Goal: Task Accomplishment & Management: Manage account settings

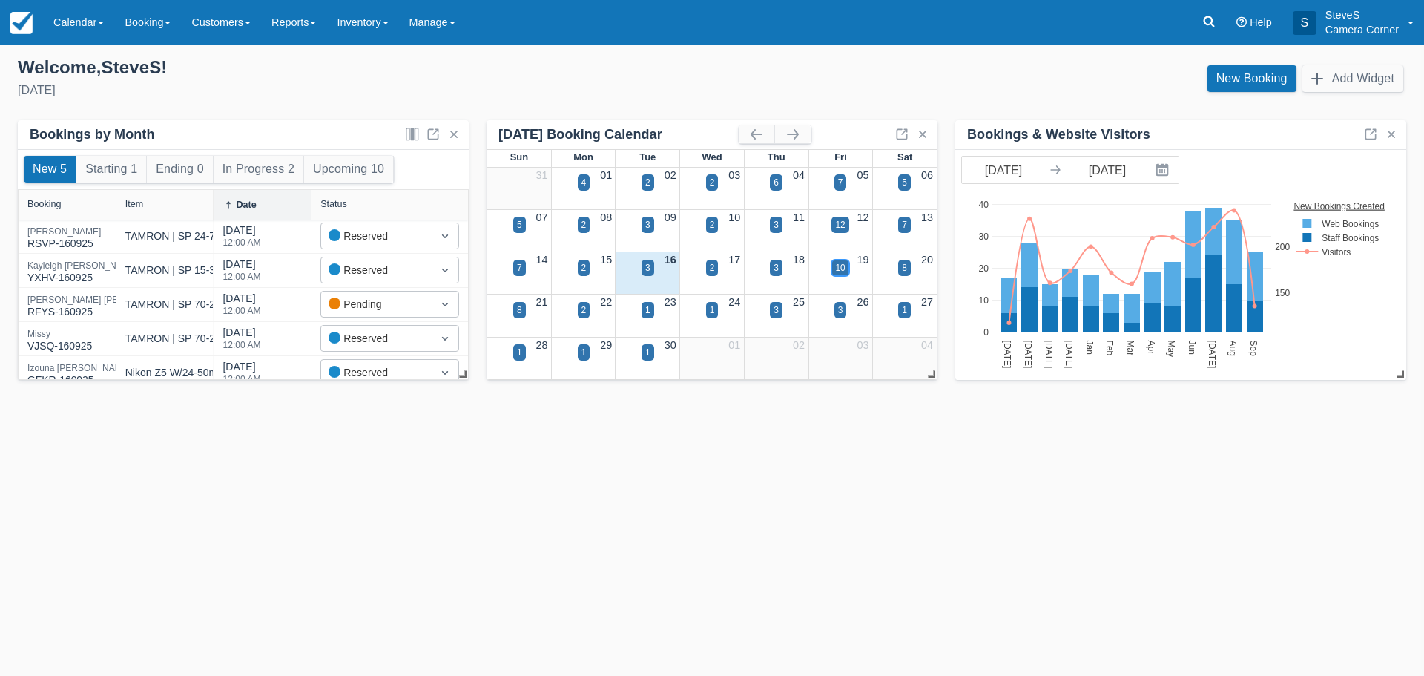
click at [835, 264] on div "10" at bounding box center [840, 267] width 10 height 13
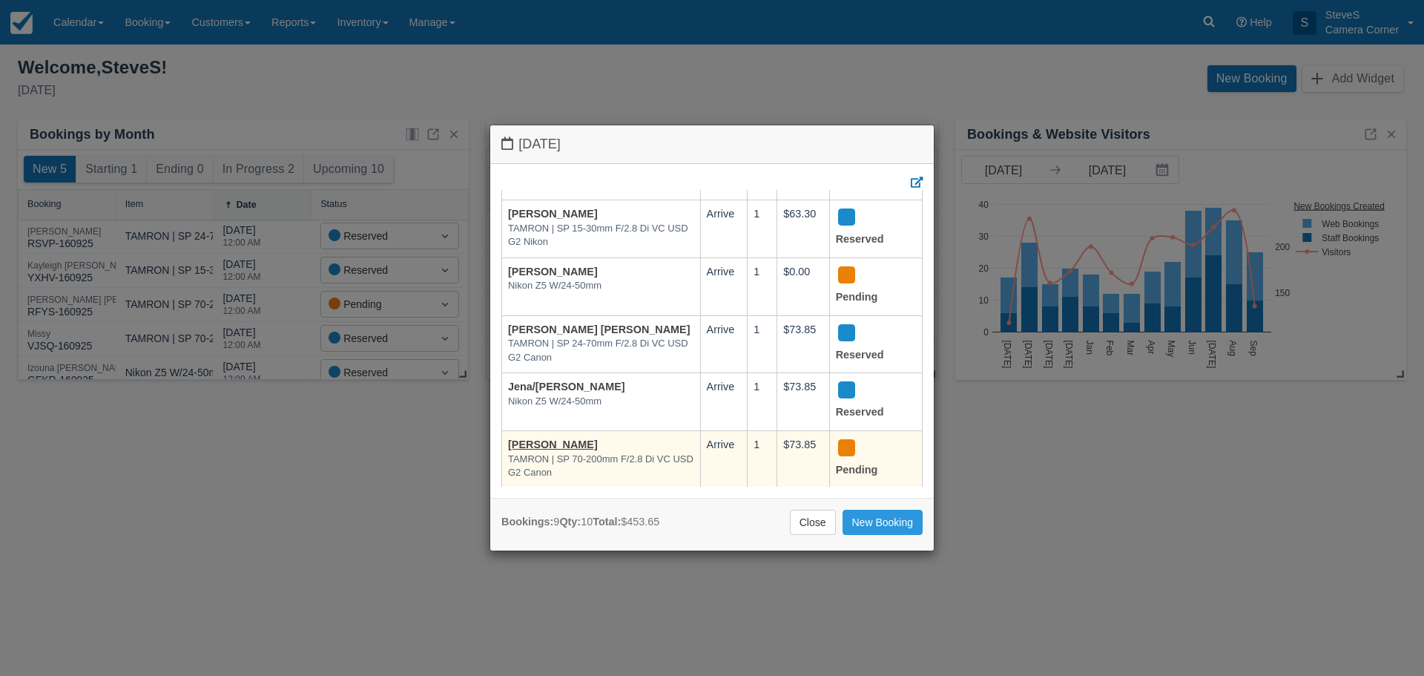
scroll to position [292, 0]
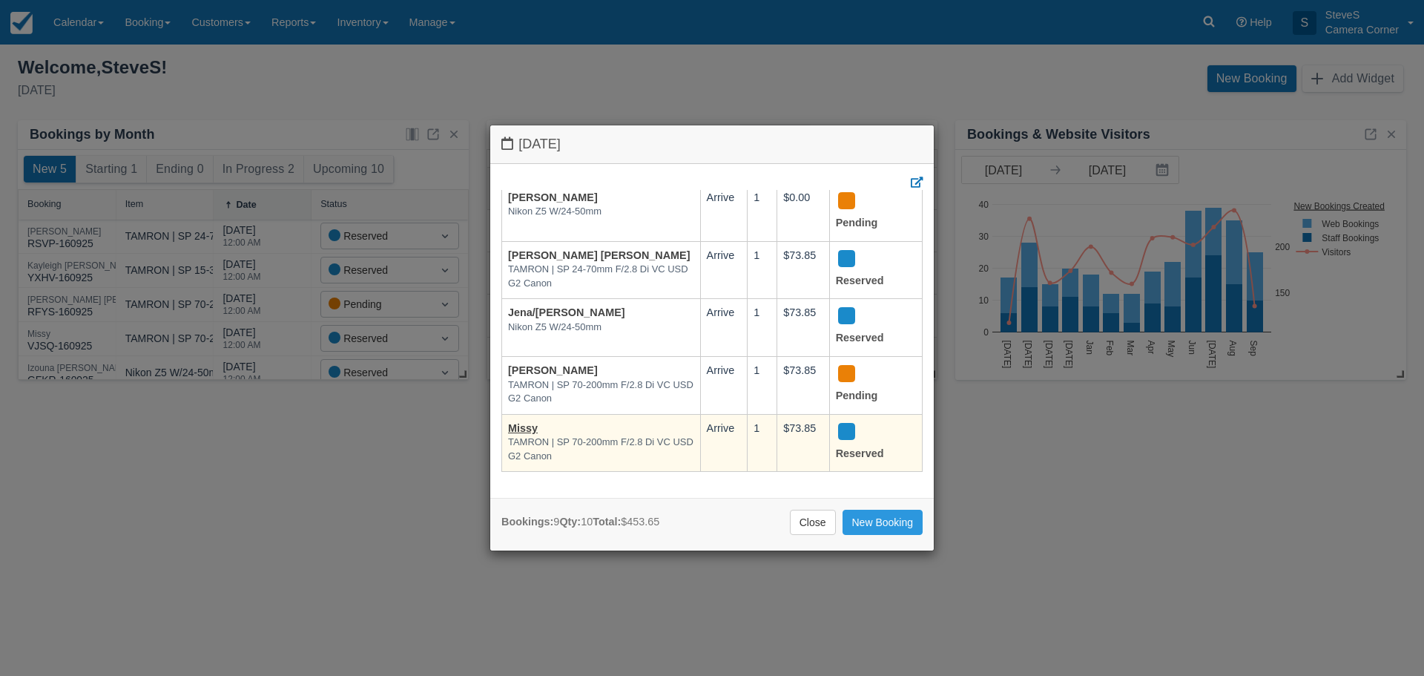
click at [519, 414] on td "Missy TAMRON | SP 70-200mm F/2.8 Di VC USD G2 Canon" at bounding box center [601, 443] width 199 height 58
click at [518, 422] on link "Missy" at bounding box center [523, 428] width 30 height 12
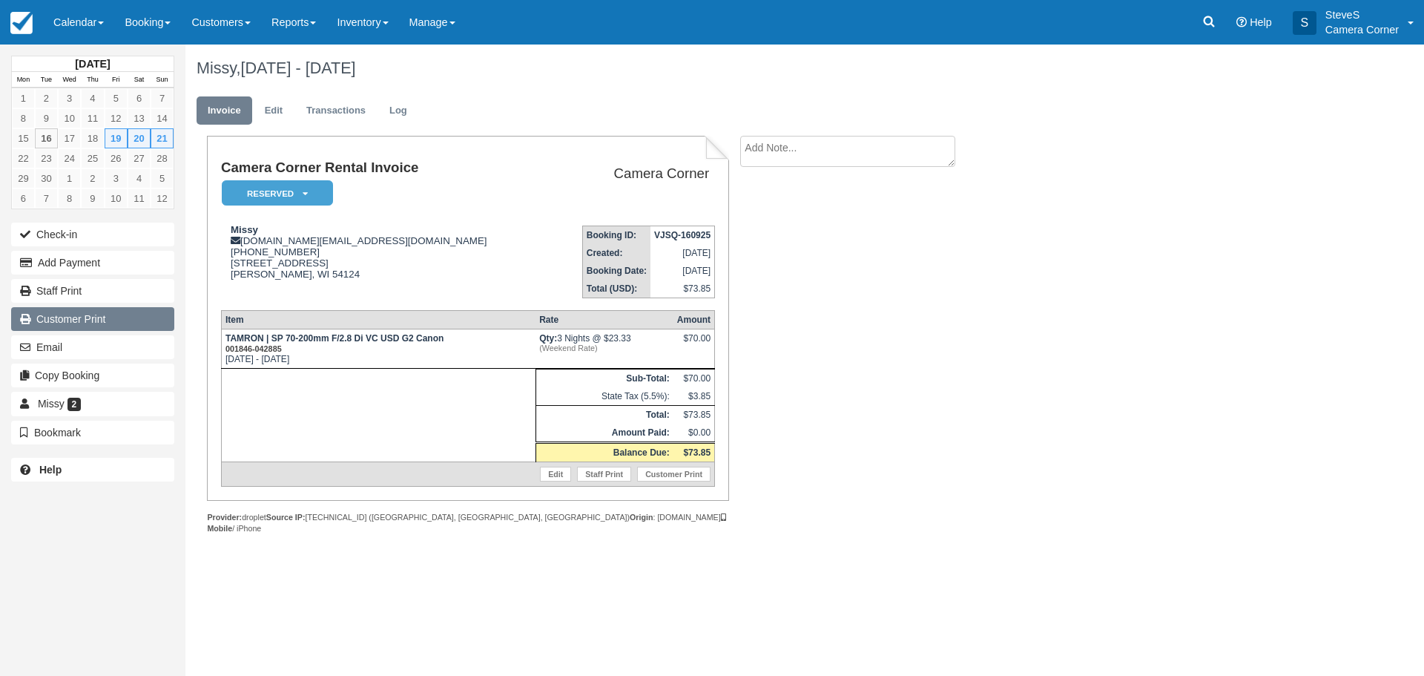
click at [105, 324] on link "Customer Print" at bounding box center [92, 319] width 163 height 24
click at [24, 22] on img at bounding box center [21, 23] width 22 height 22
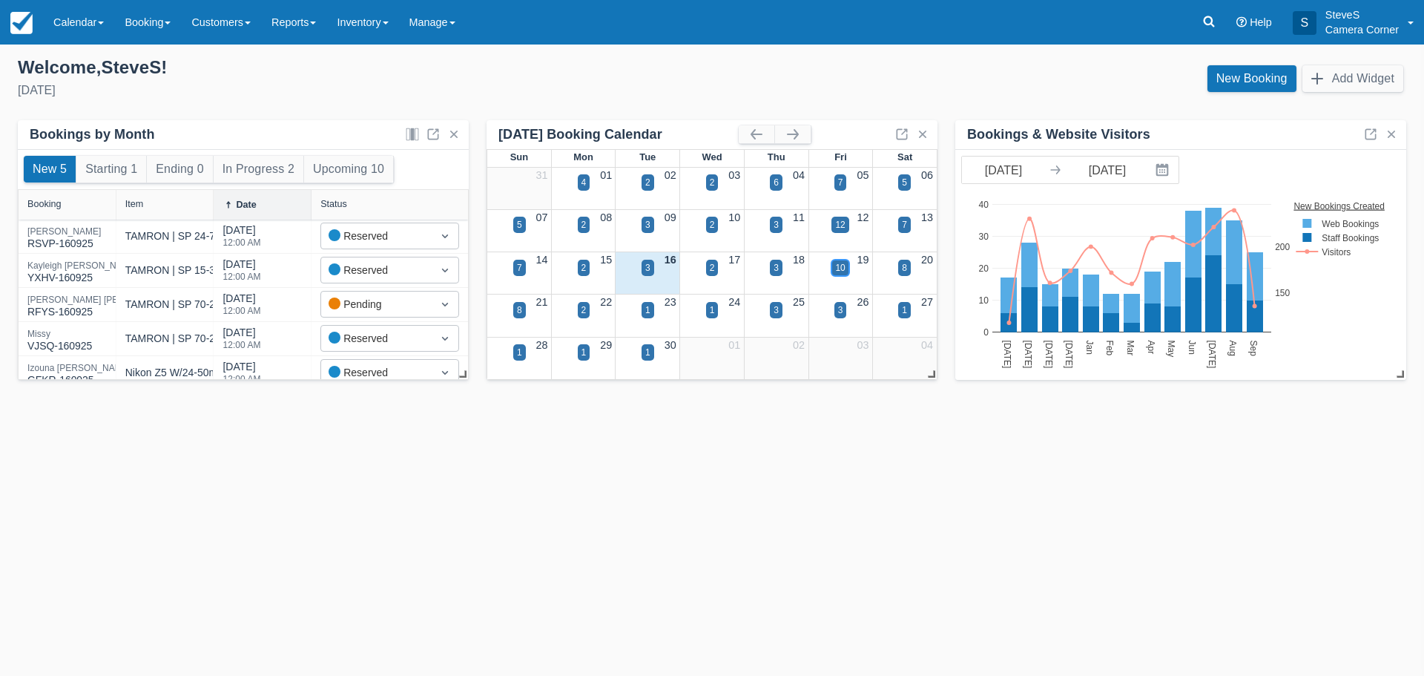
click at [840, 261] on div "10" at bounding box center [840, 267] width 10 height 13
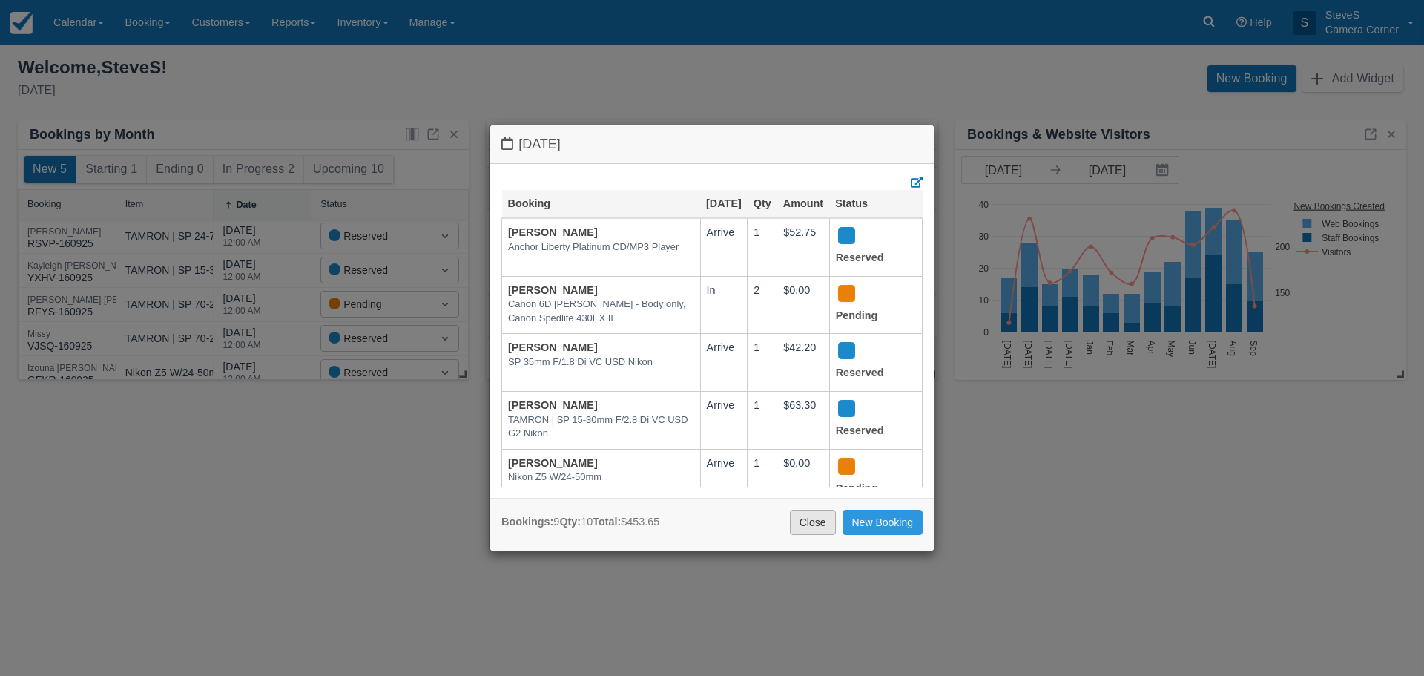
click at [822, 513] on link "Close" at bounding box center [813, 522] width 46 height 25
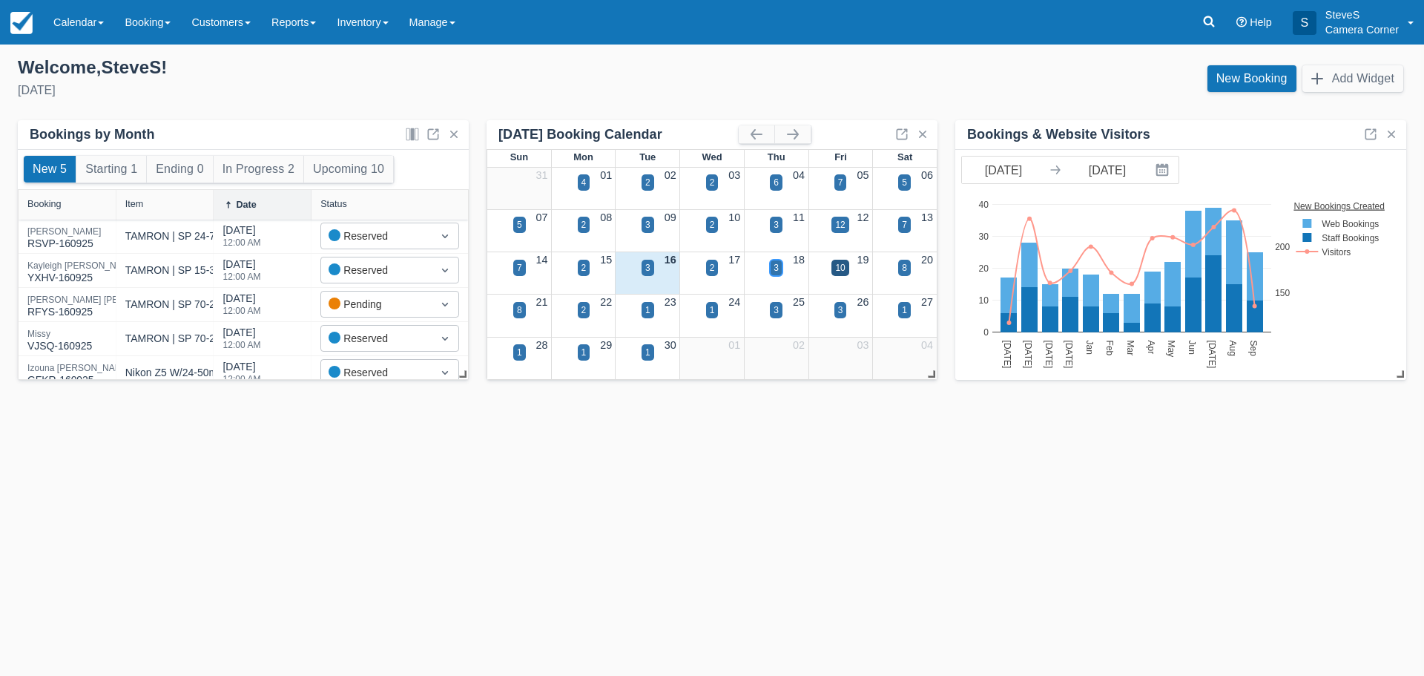
click at [776, 269] on div "3" at bounding box center [776, 267] width 5 height 13
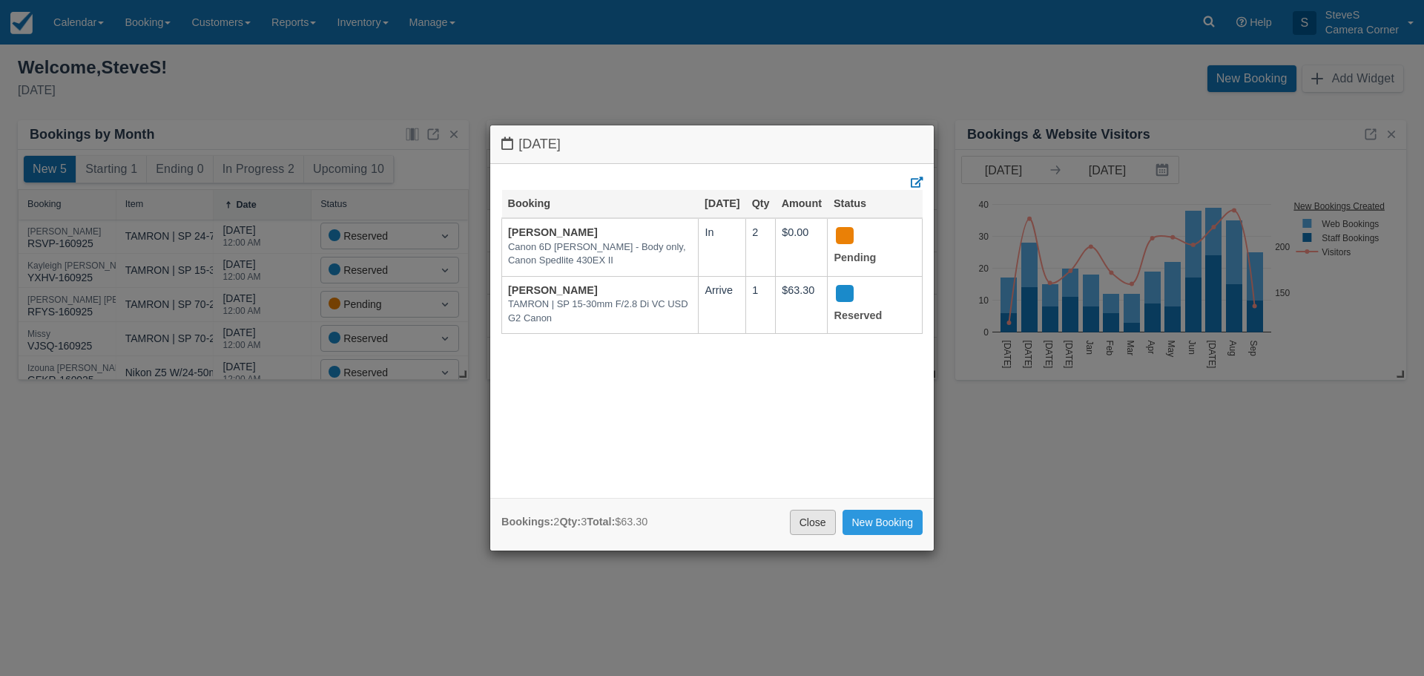
click at [807, 521] on link "Close" at bounding box center [813, 522] width 46 height 25
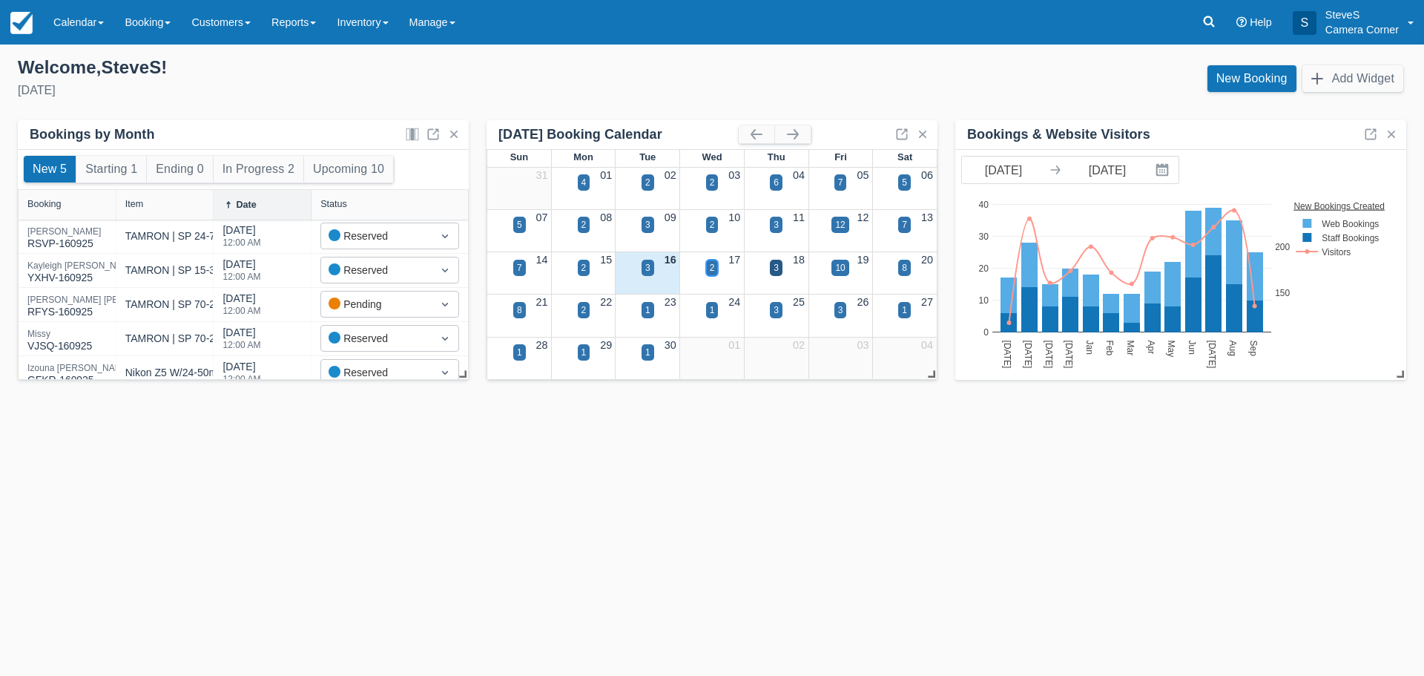
click at [715, 265] on div "2" at bounding box center [712, 268] width 13 height 16
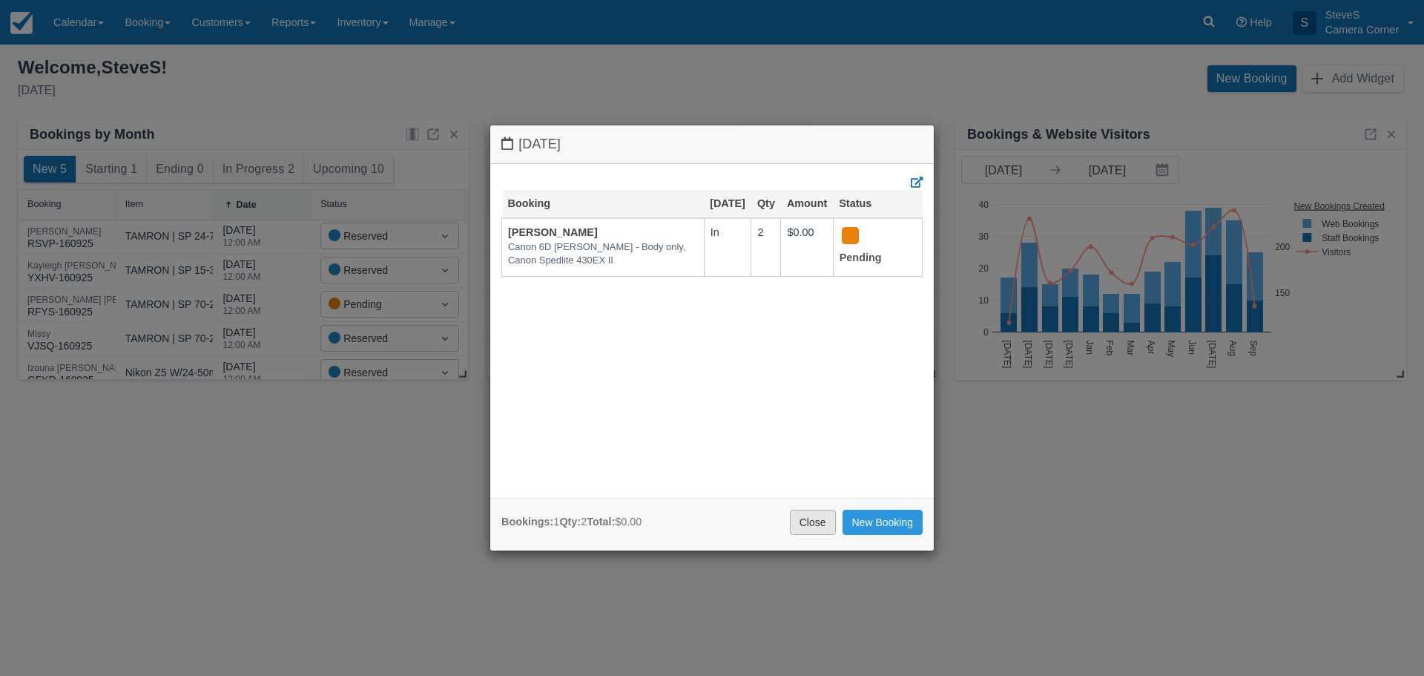
click at [800, 527] on link "Close" at bounding box center [813, 522] width 46 height 25
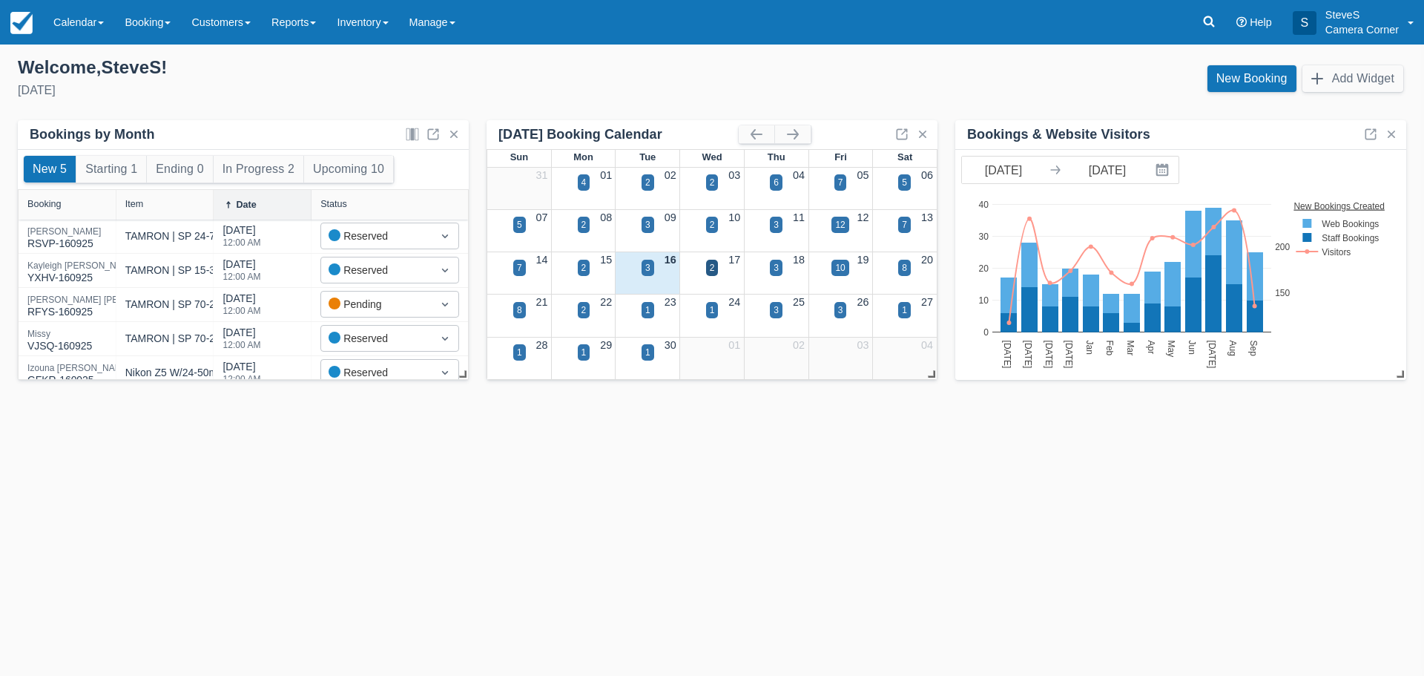
click at [596, 269] on div "2" at bounding box center [584, 276] width 65 height 17
click at [591, 268] on div "2" at bounding box center [584, 276] width 65 height 17
click at [587, 269] on div "2" at bounding box center [584, 268] width 13 height 16
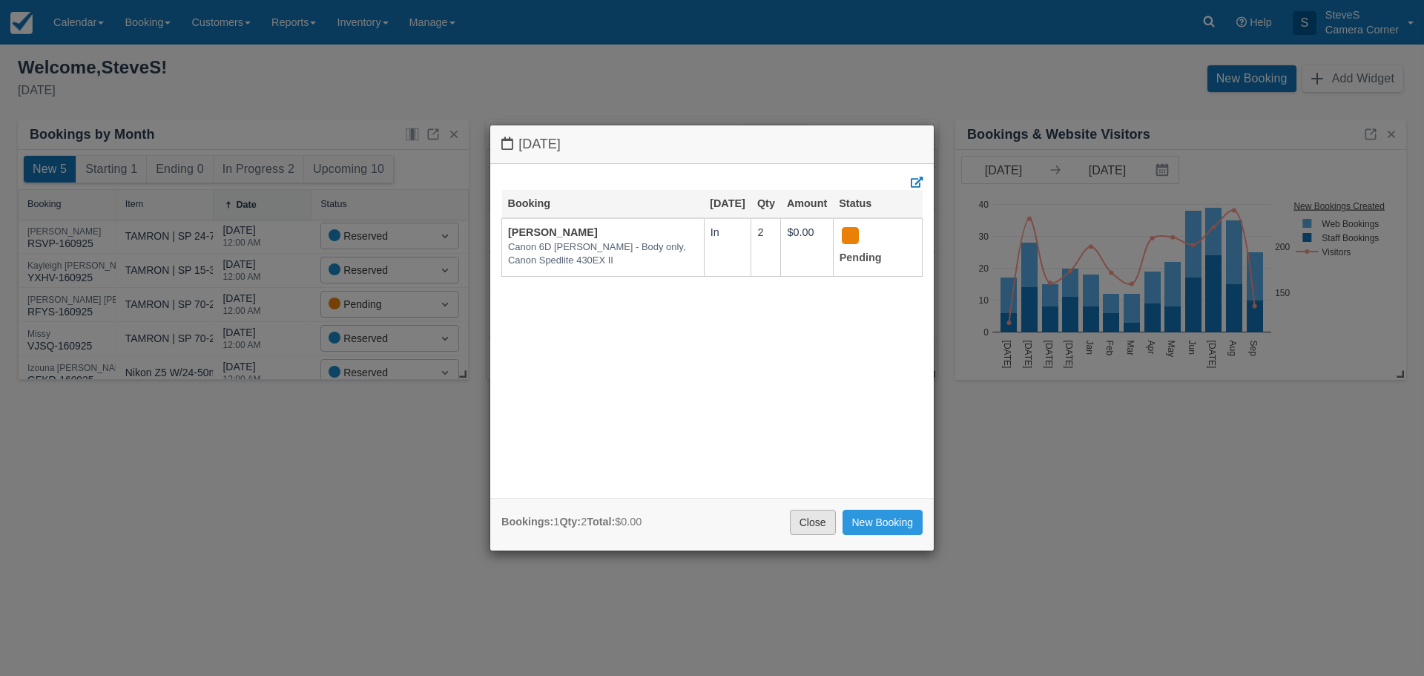
click at [808, 528] on link "Close" at bounding box center [813, 522] width 46 height 25
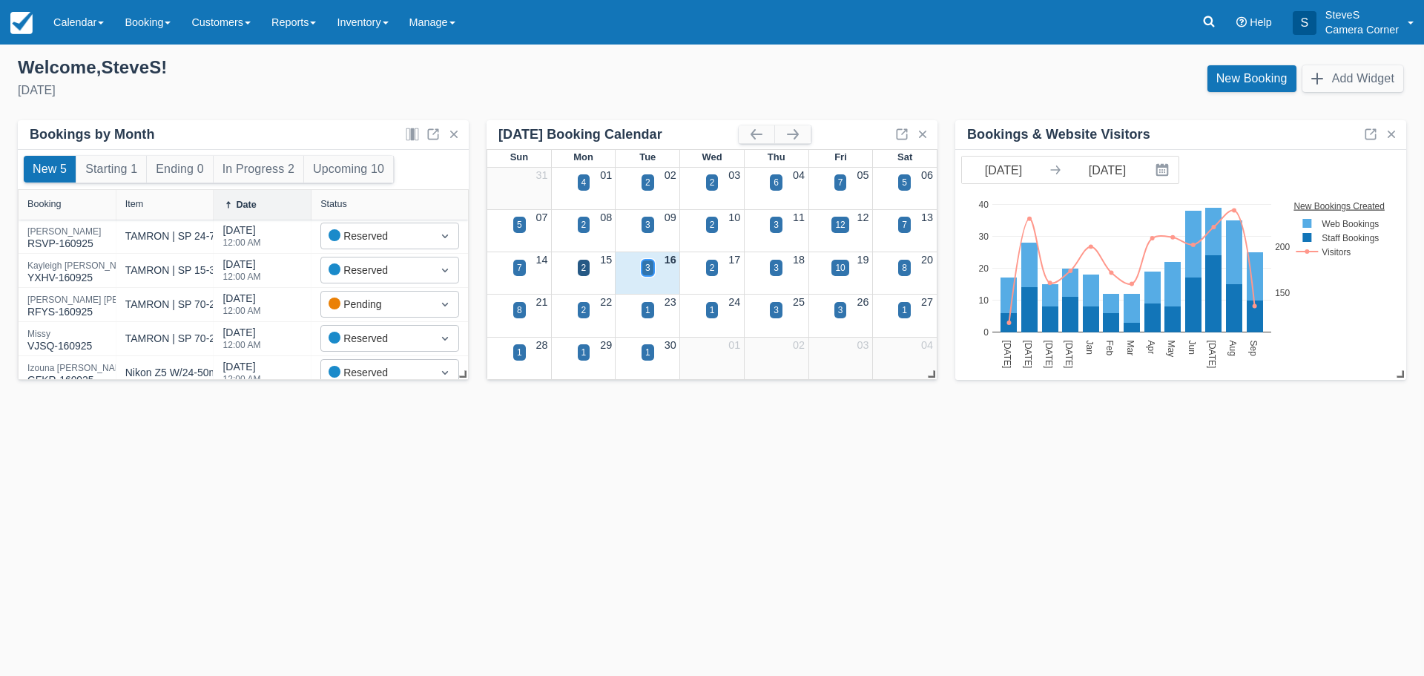
click at [643, 262] on div "3" at bounding box center [648, 268] width 13 height 16
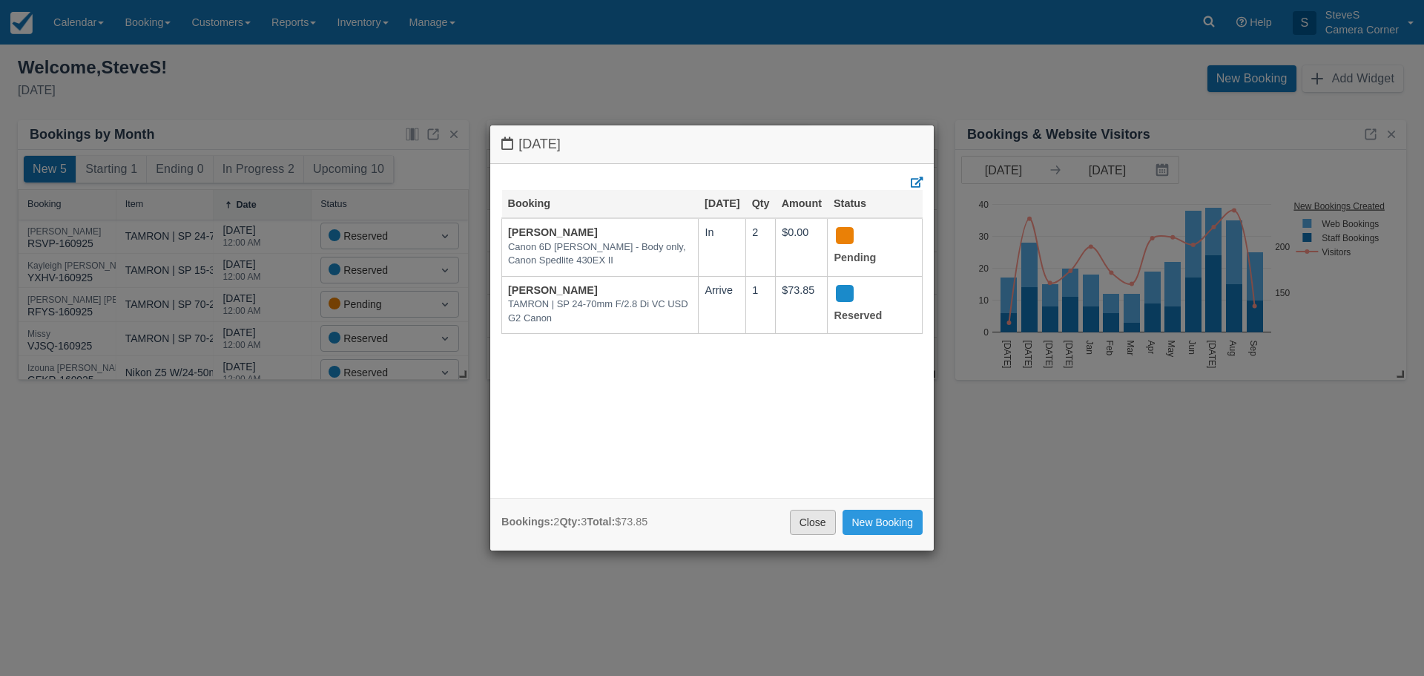
click at [819, 525] on link "Close" at bounding box center [813, 522] width 46 height 25
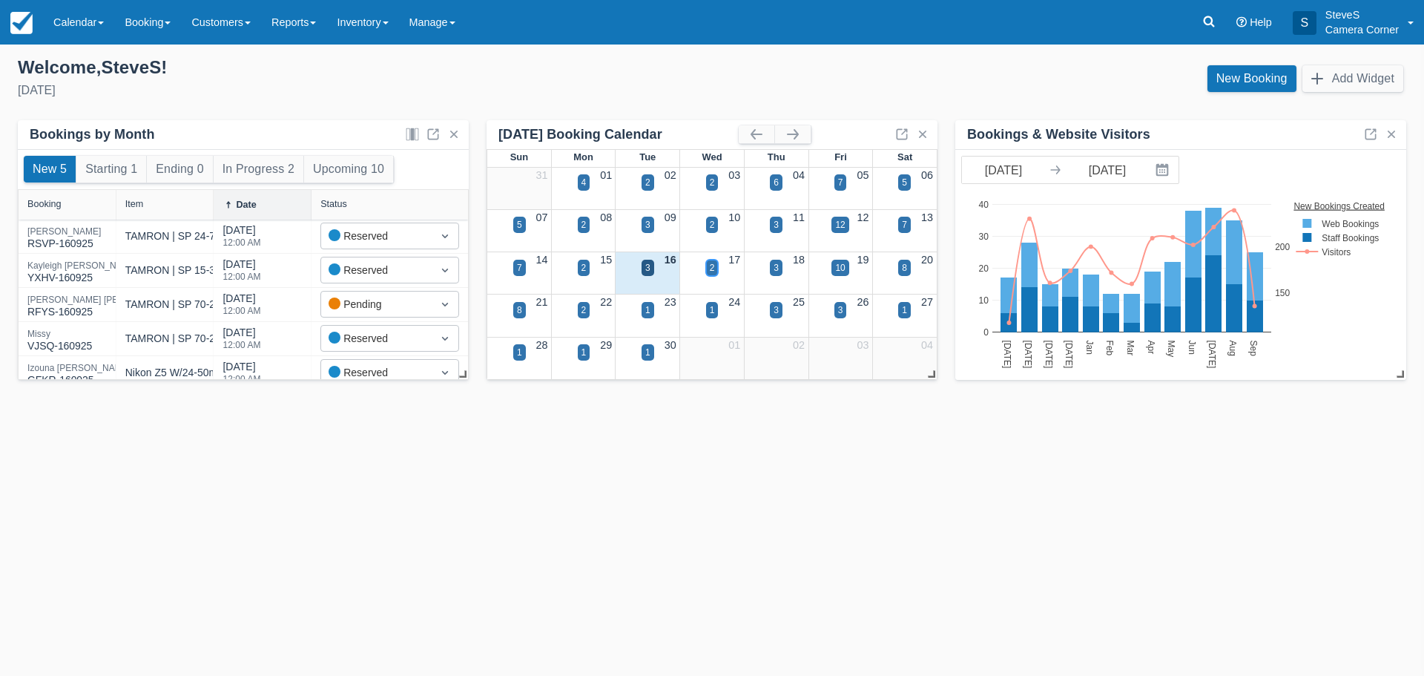
click at [717, 271] on div "2" at bounding box center [712, 268] width 13 height 16
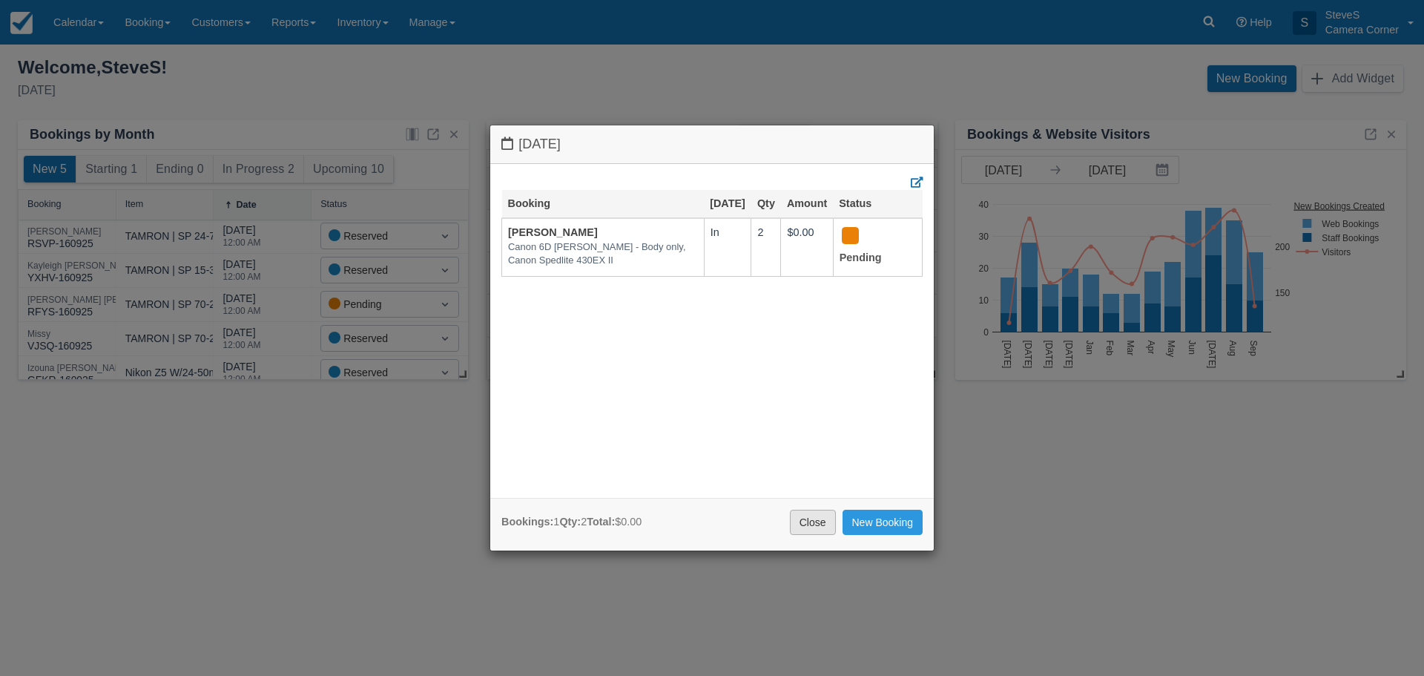
click at [811, 526] on link "Close" at bounding box center [813, 522] width 46 height 25
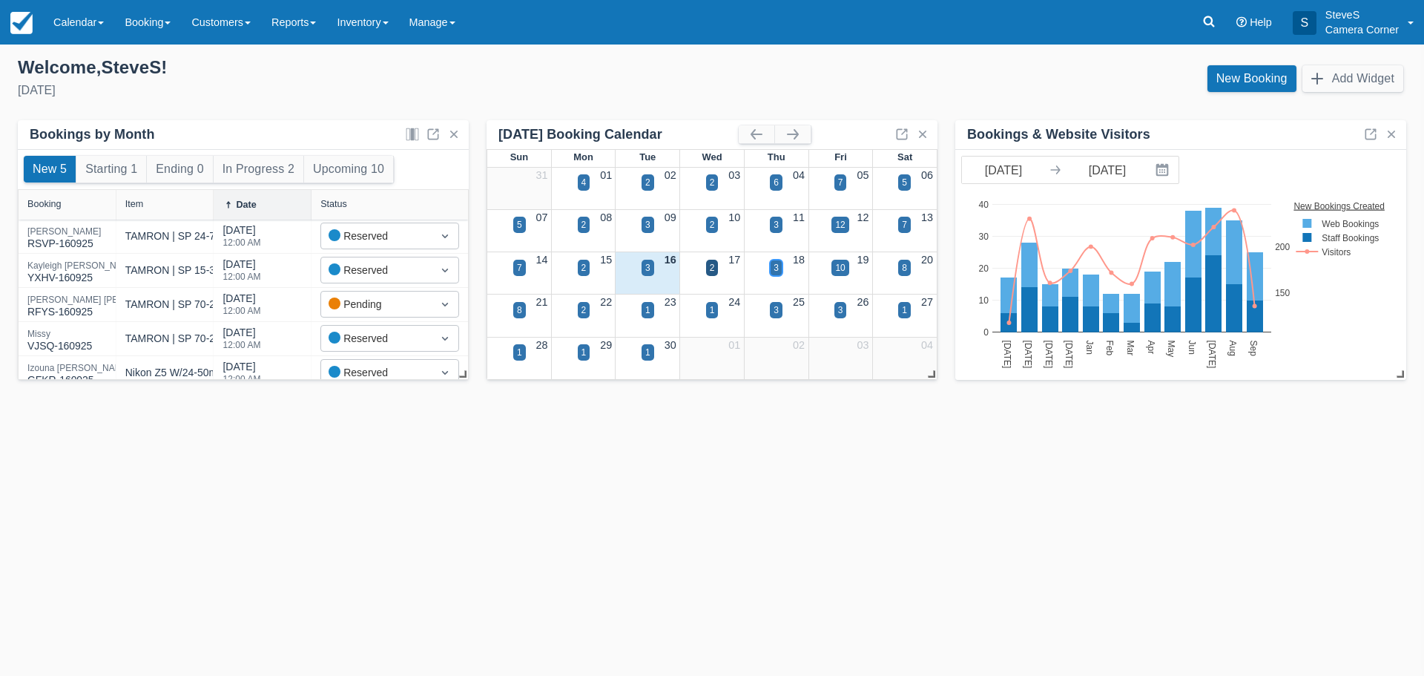
click at [775, 268] on div "3" at bounding box center [776, 267] width 5 height 13
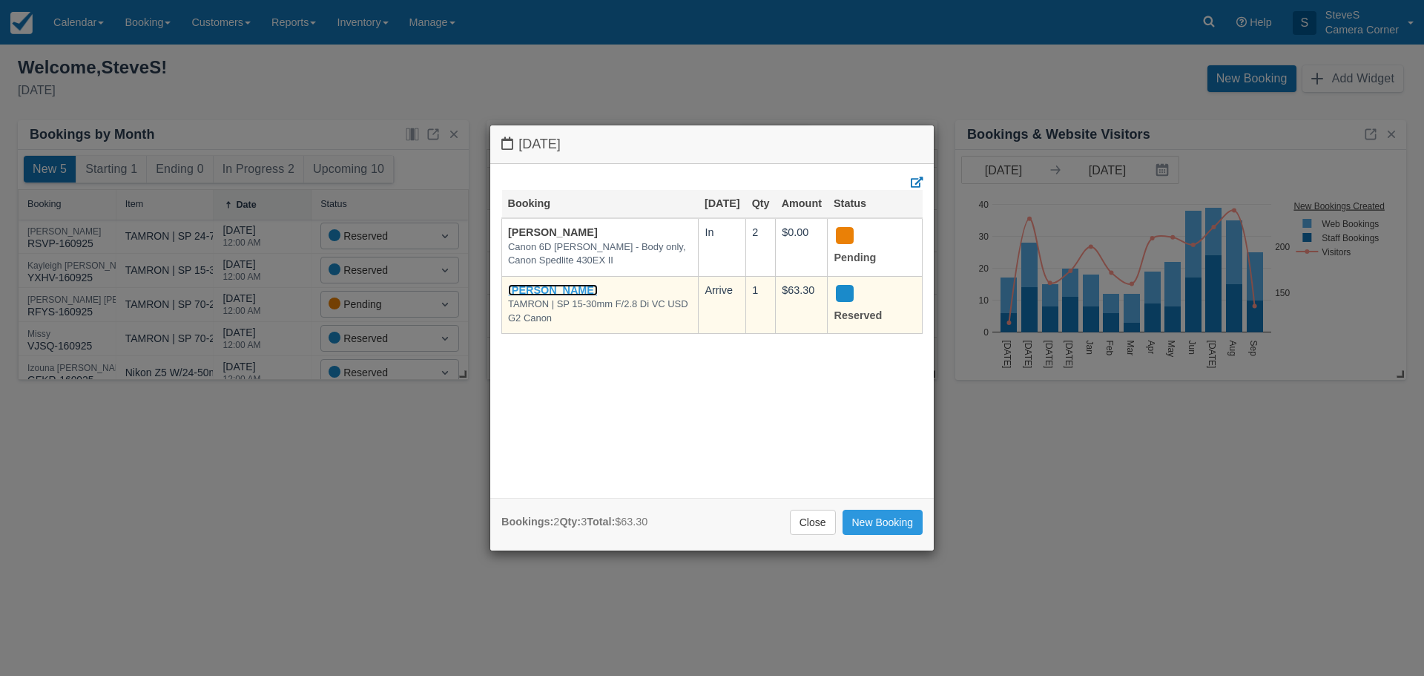
click at [578, 296] on link "[PERSON_NAME]" at bounding box center [553, 290] width 90 height 12
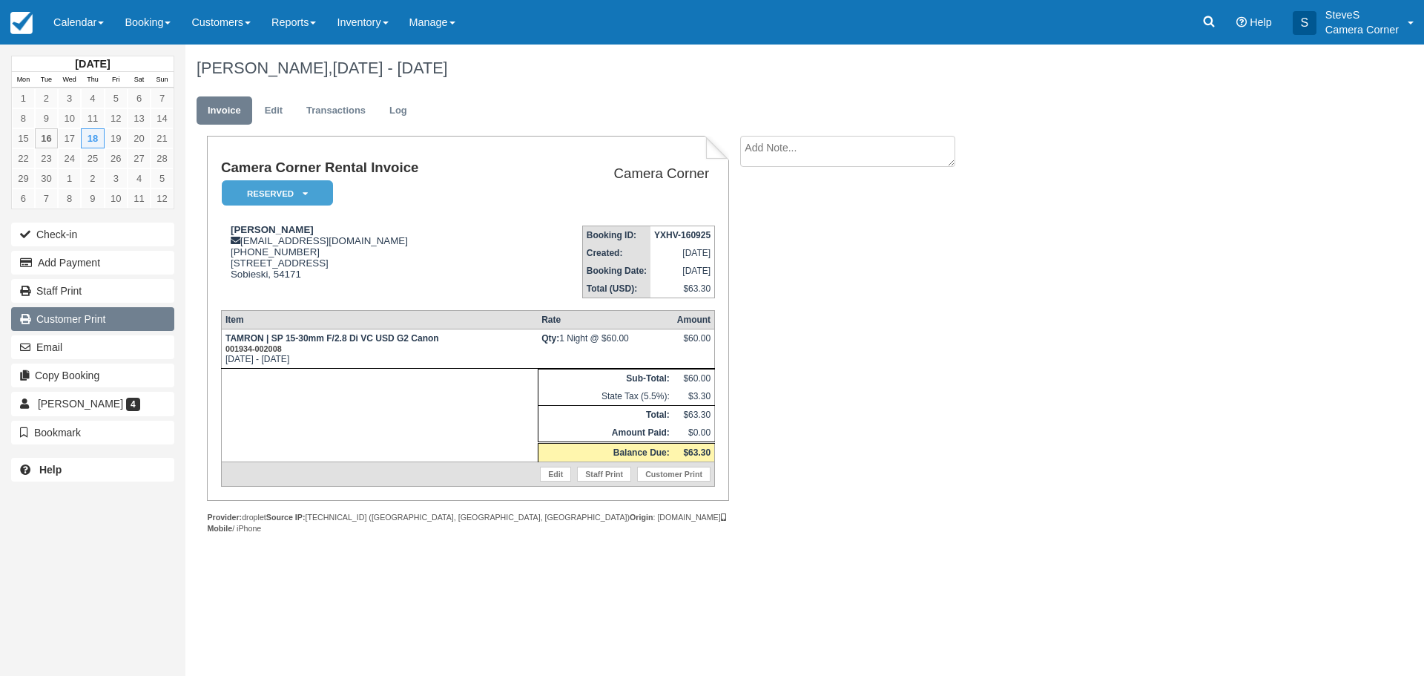
click at [109, 317] on link "Customer Print" at bounding box center [92, 319] width 163 height 24
